Goal: Task Accomplishment & Management: Manage account settings

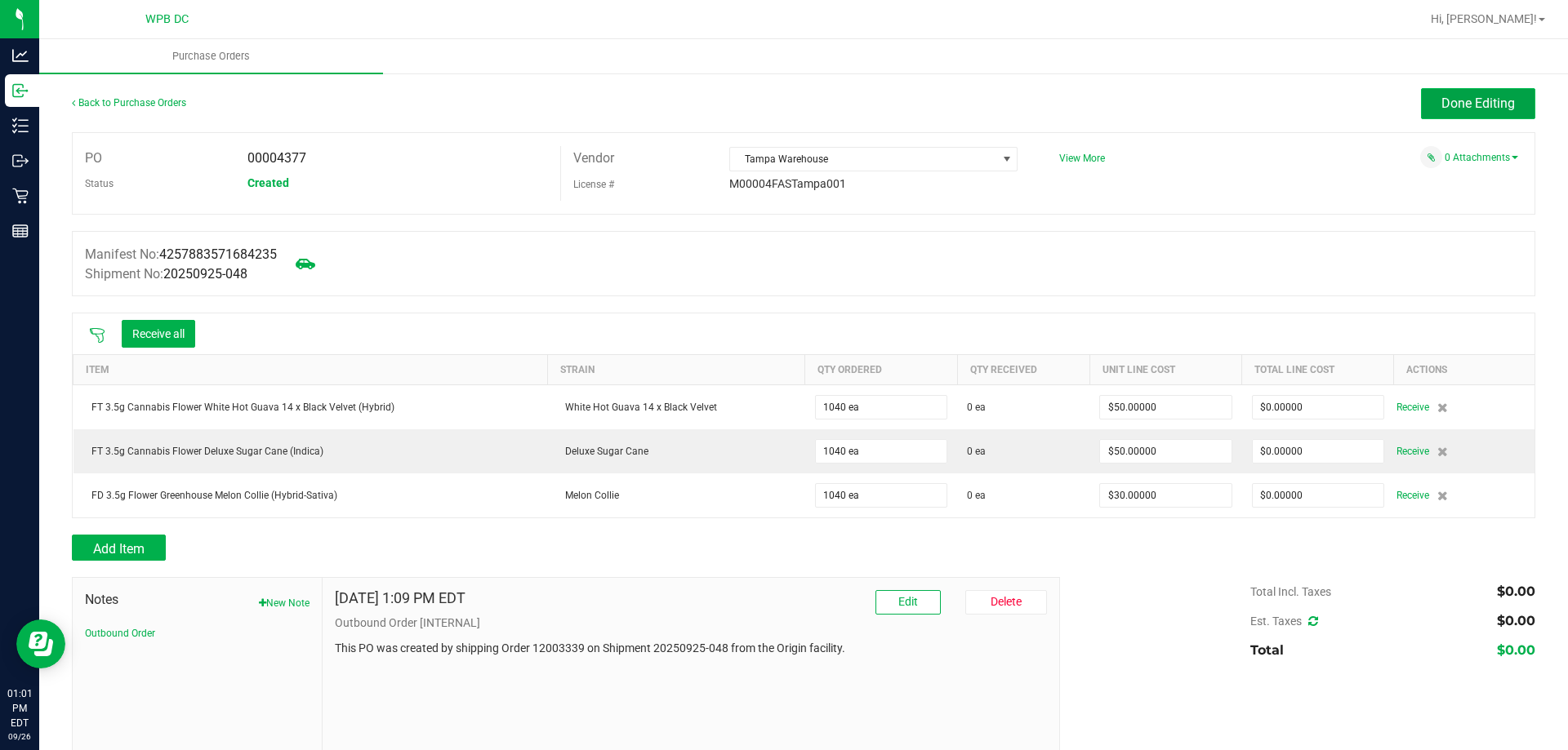
click at [1467, 105] on span "Done Editing" at bounding box center [1479, 103] width 74 height 16
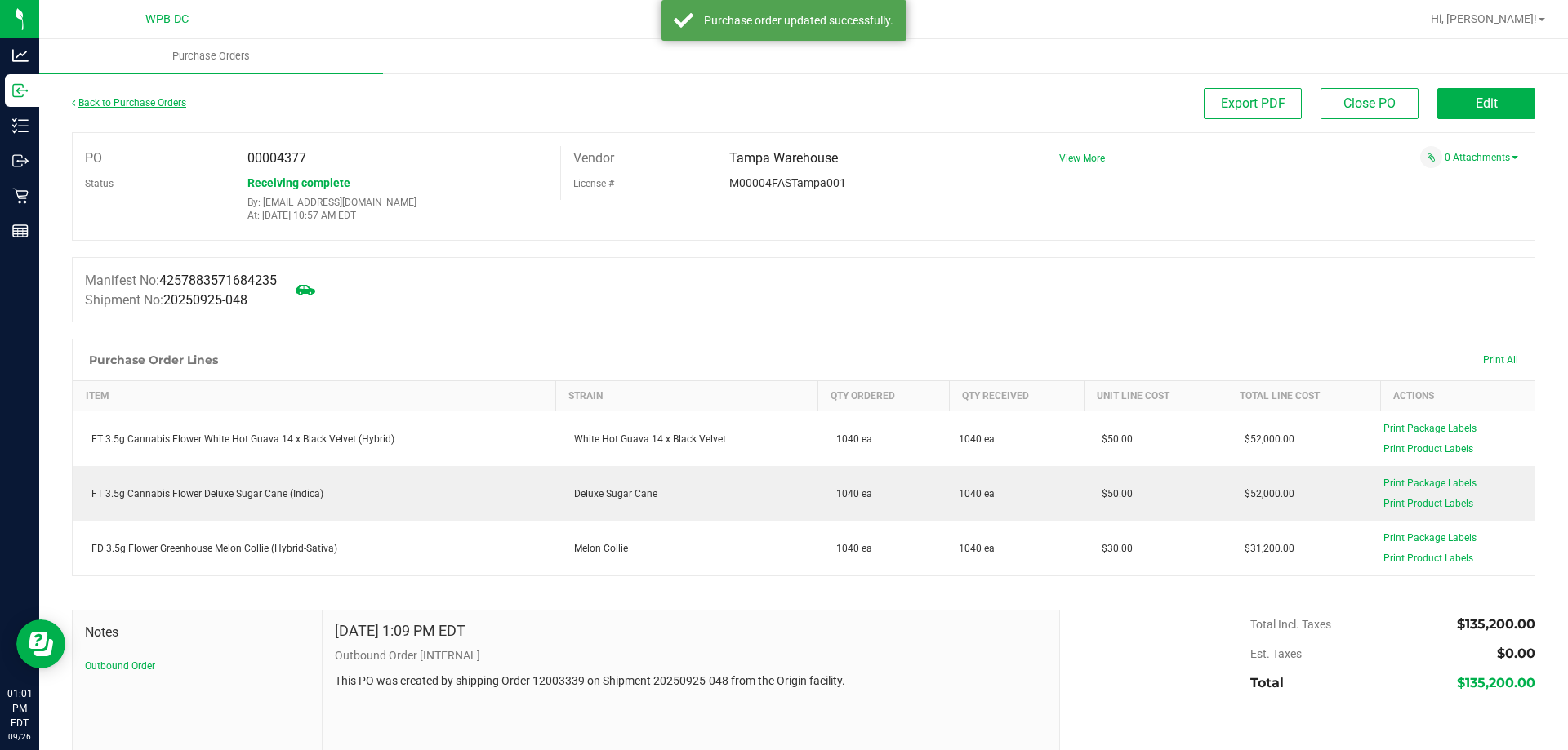
click at [103, 98] on link "Back to Purchase Orders" at bounding box center [129, 103] width 114 height 11
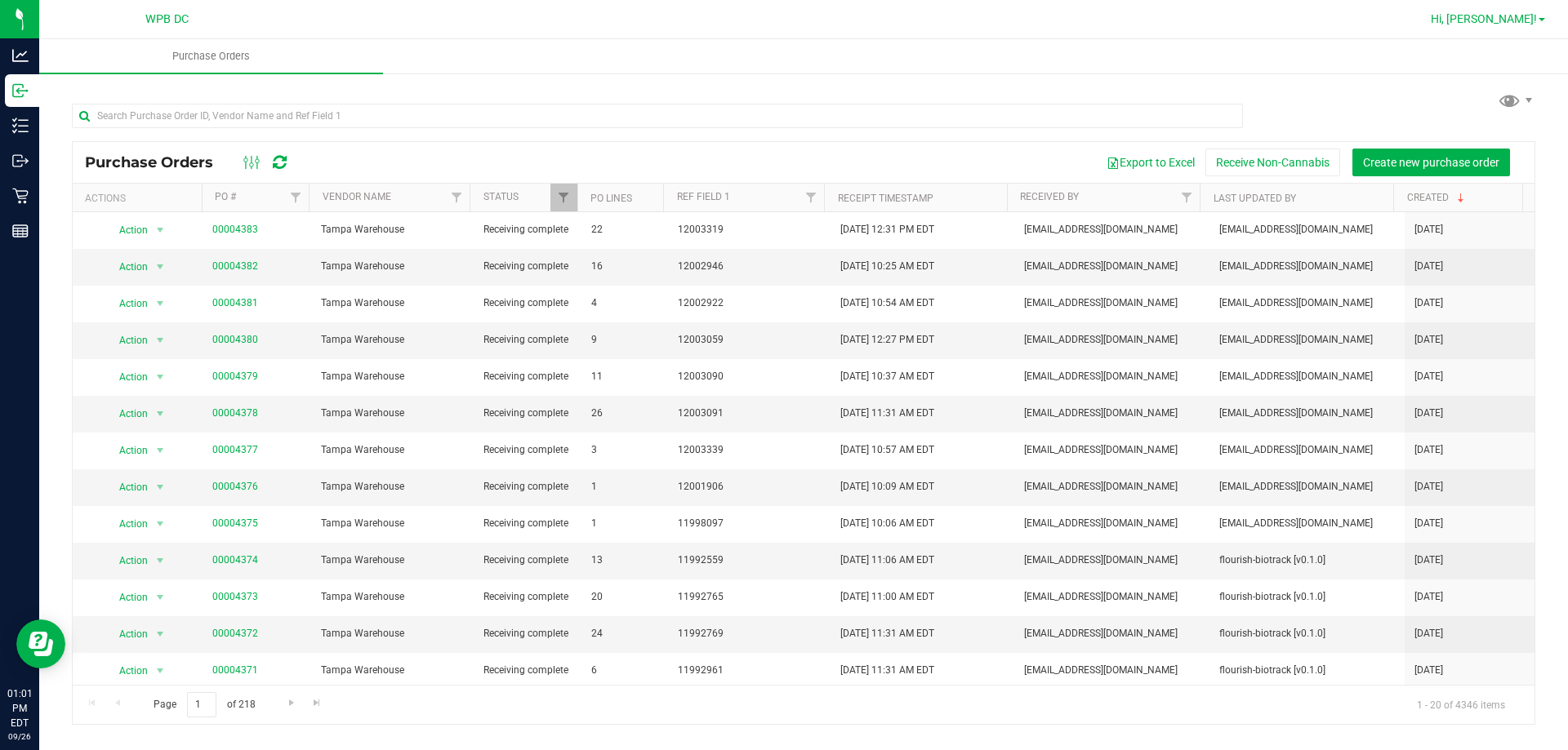
click at [1515, 13] on span "Hi, [PERSON_NAME]!" at bounding box center [1484, 18] width 106 height 13
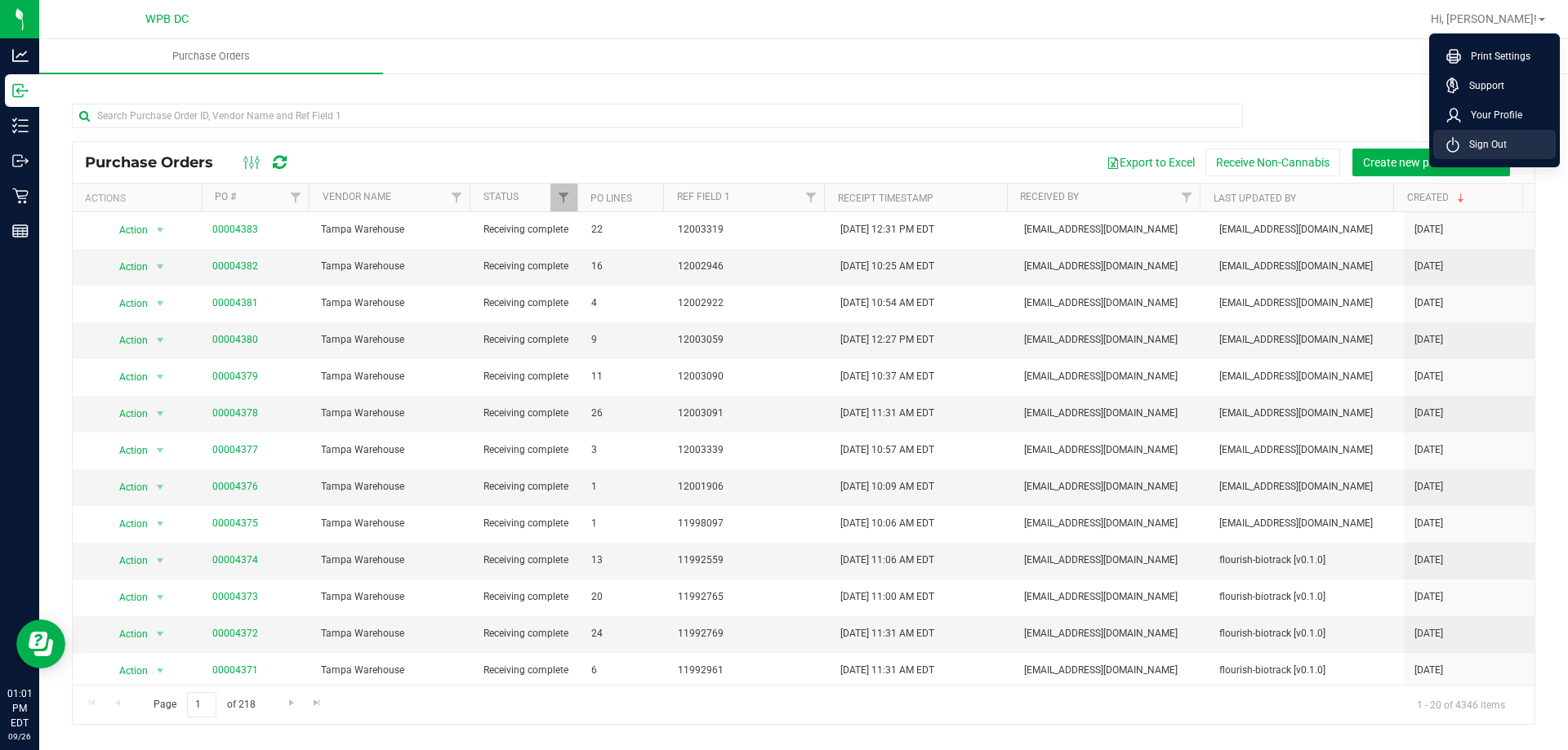
click at [1490, 143] on span "Sign Out" at bounding box center [1483, 145] width 47 height 17
